Goal: Task Accomplishment & Management: Complete application form

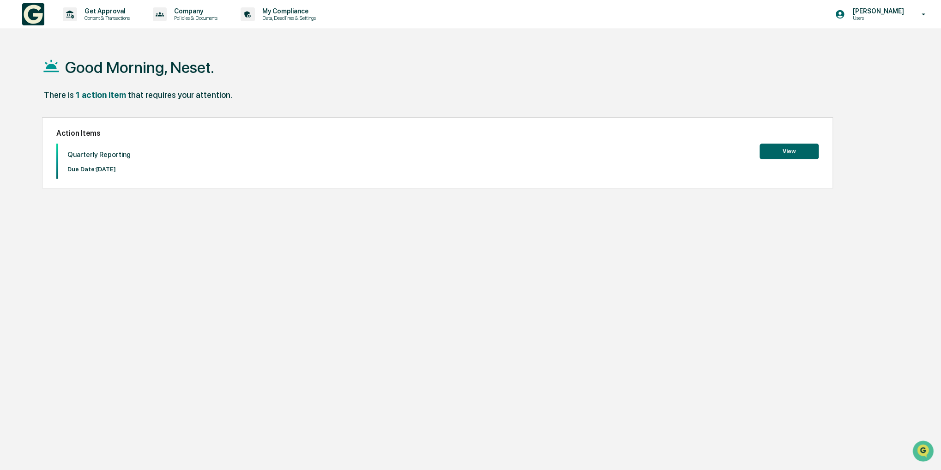
click at [797, 153] on button "View" at bounding box center [789, 152] width 59 height 16
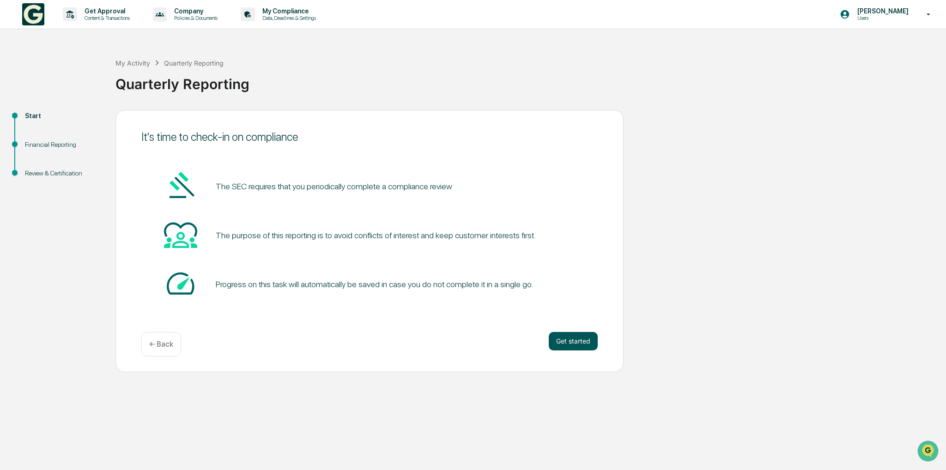
click at [568, 340] on button "Get started" at bounding box center [573, 341] width 49 height 18
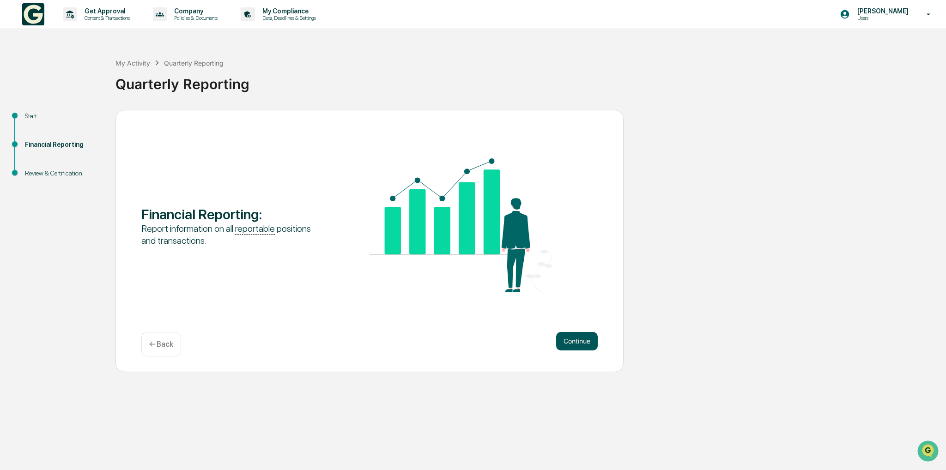
click at [568, 339] on button "Continue" at bounding box center [577, 341] width 42 height 18
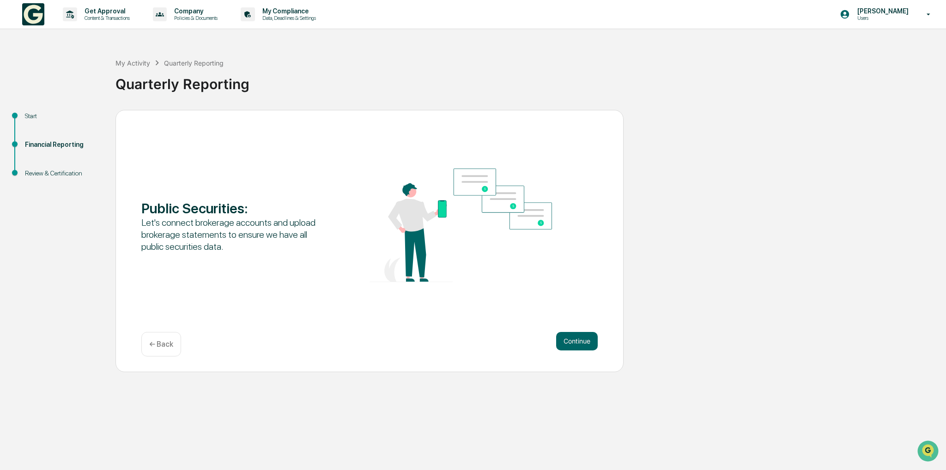
click at [568, 339] on button "Continue" at bounding box center [577, 341] width 42 height 18
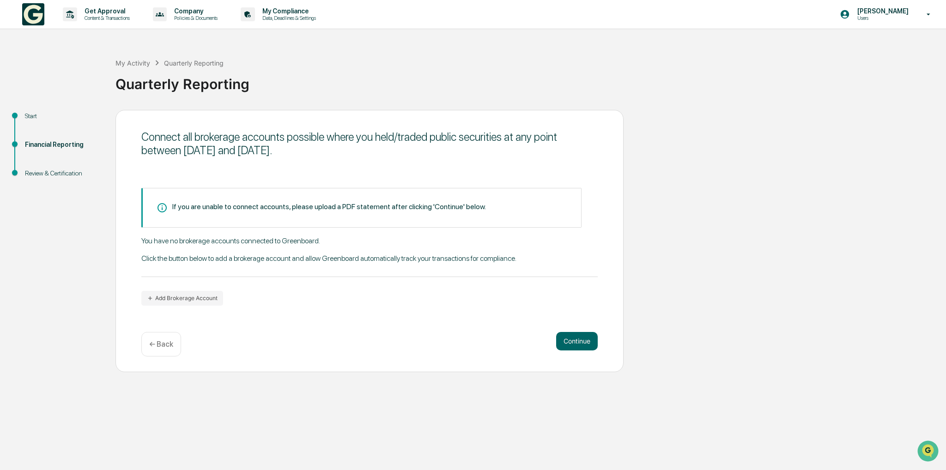
click at [568, 339] on button "Continue" at bounding box center [577, 341] width 42 height 18
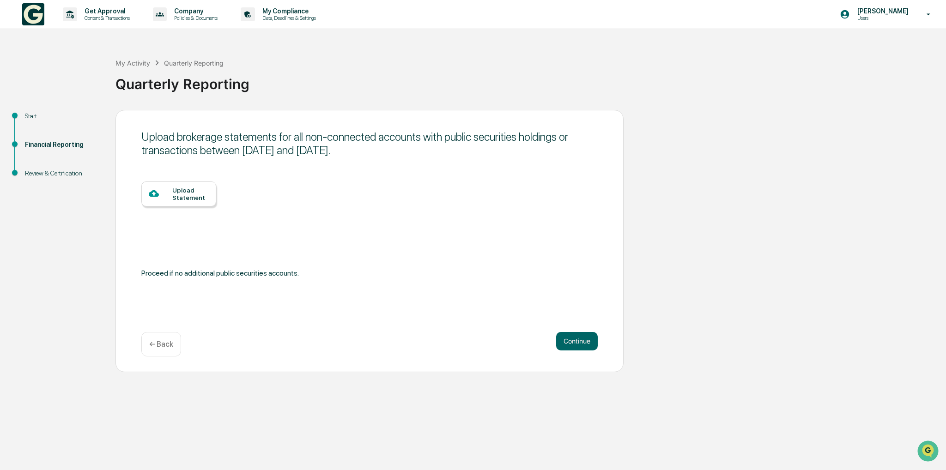
click at [568, 339] on button "Continue" at bounding box center [577, 341] width 42 height 18
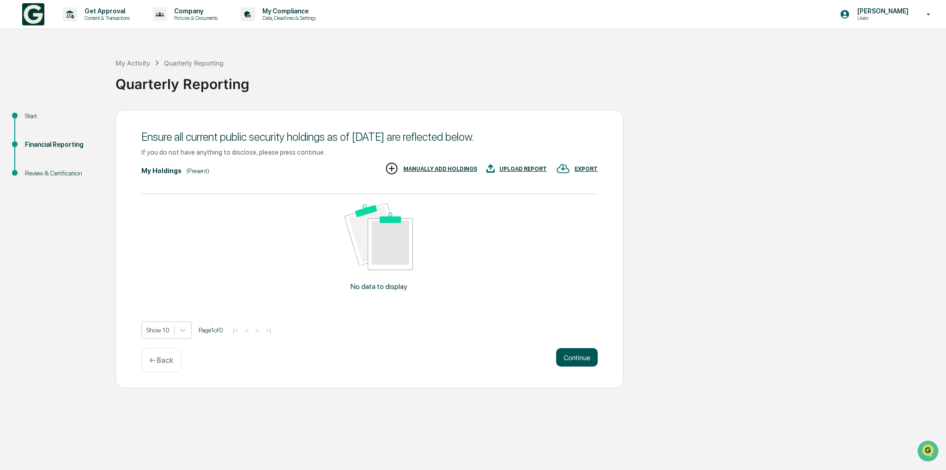
click at [567, 356] on button "Continue" at bounding box center [577, 357] width 42 height 18
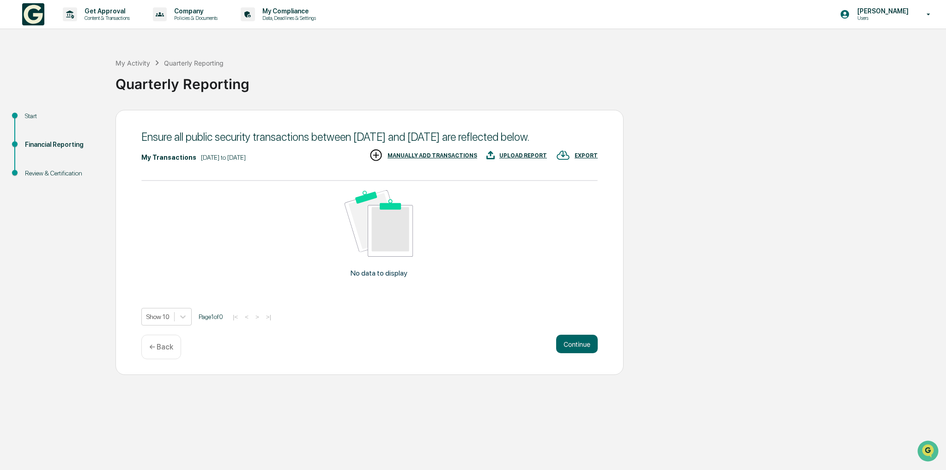
click at [567, 353] on button "Continue" at bounding box center [577, 344] width 42 height 18
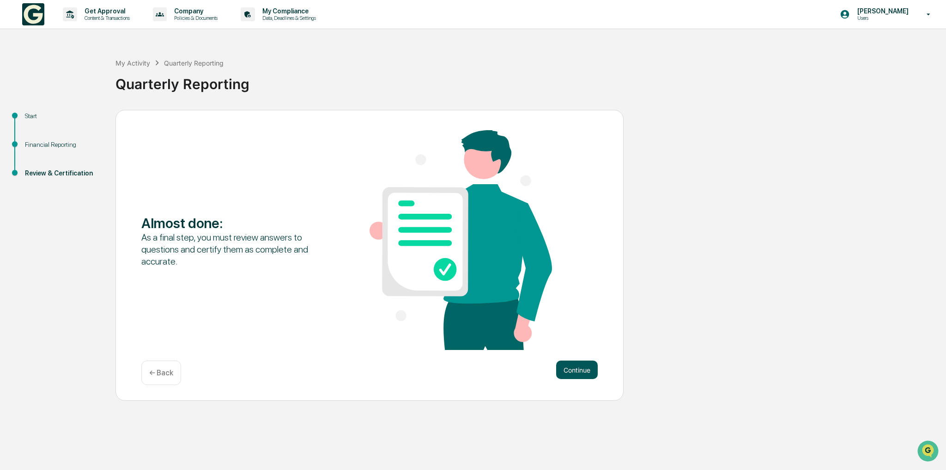
click at [573, 369] on button "Continue" at bounding box center [577, 370] width 42 height 18
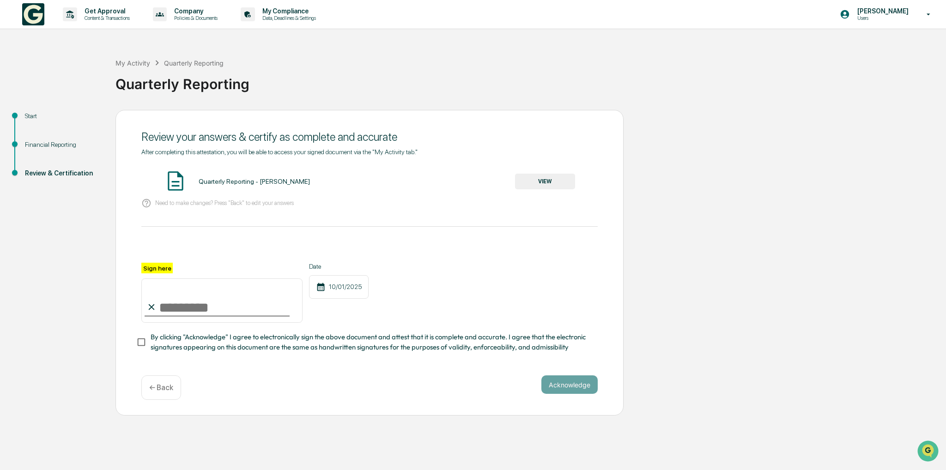
click at [248, 309] on input "Sign here" at bounding box center [221, 300] width 161 height 44
type input "**********"
click at [560, 390] on button "Acknowledge" at bounding box center [569, 384] width 56 height 18
click at [539, 178] on button "VIEW" at bounding box center [545, 182] width 60 height 16
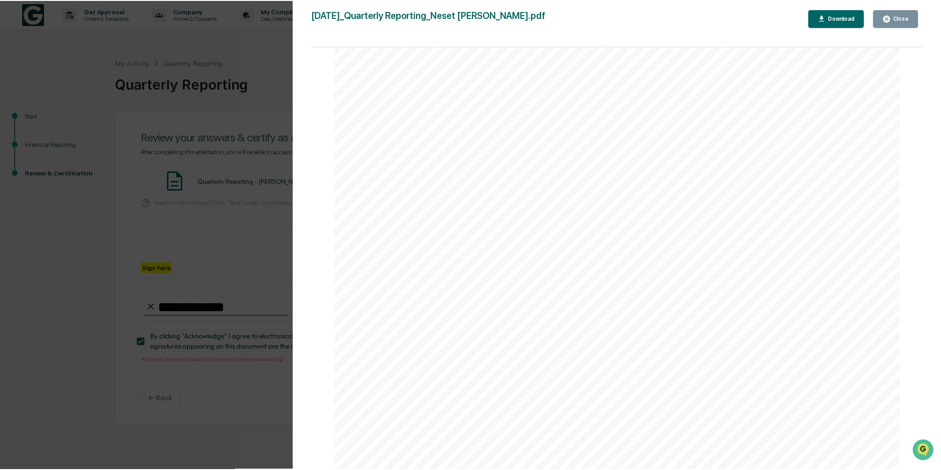
scroll to position [1843, 0]
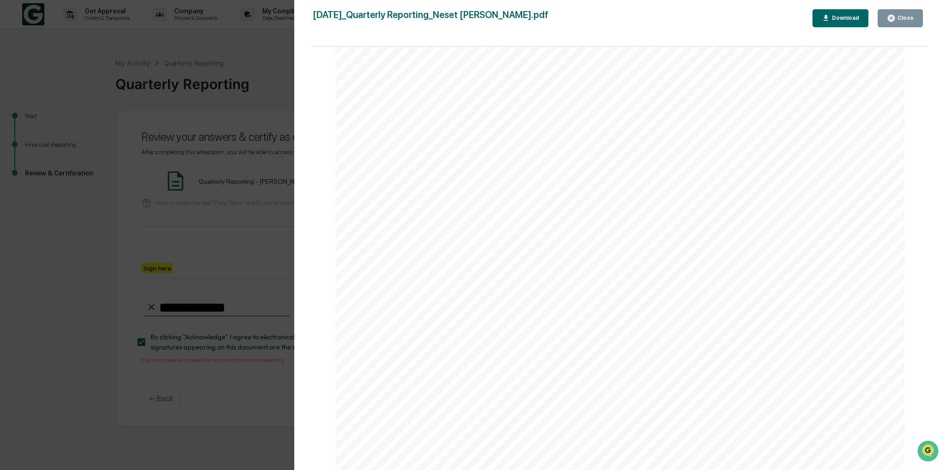
click at [898, 18] on div "Close" at bounding box center [905, 18] width 18 height 6
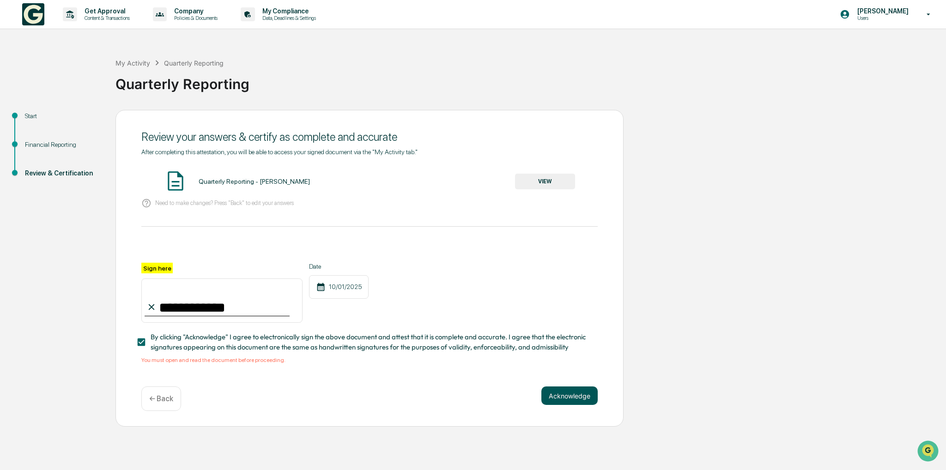
click at [549, 396] on button "Acknowledge" at bounding box center [569, 396] width 56 height 18
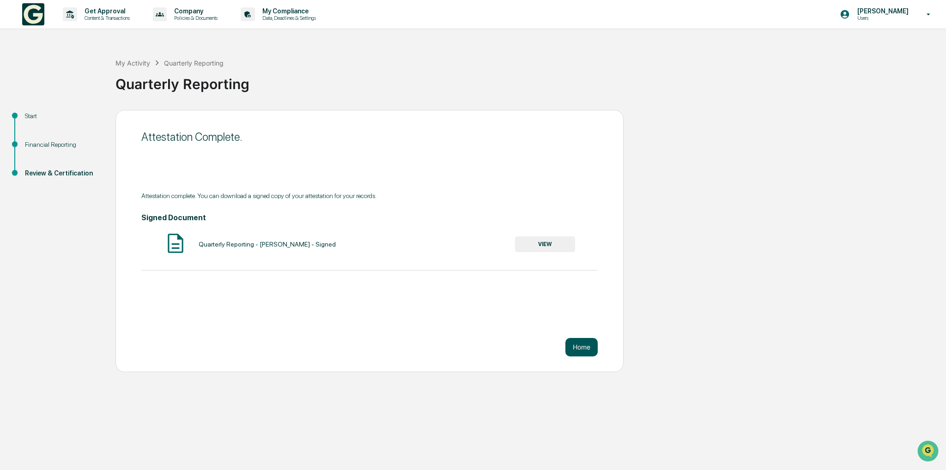
click at [580, 350] on button "Home" at bounding box center [581, 347] width 32 height 18
